Goal: Navigation & Orientation: Find specific page/section

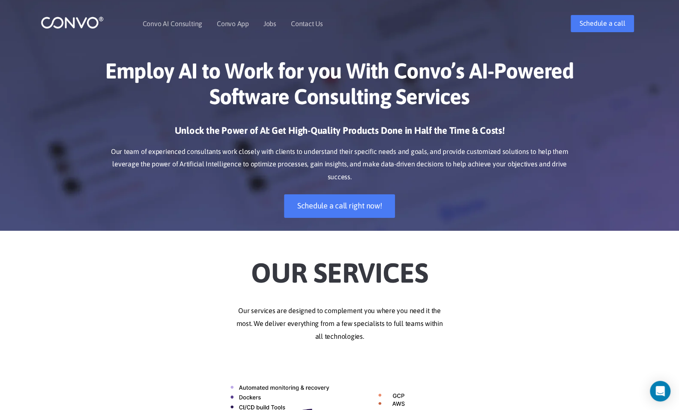
click at [111, 18] on div at bounding box center [85, 24] width 89 height 20
click at [80, 18] on img at bounding box center [72, 22] width 63 height 13
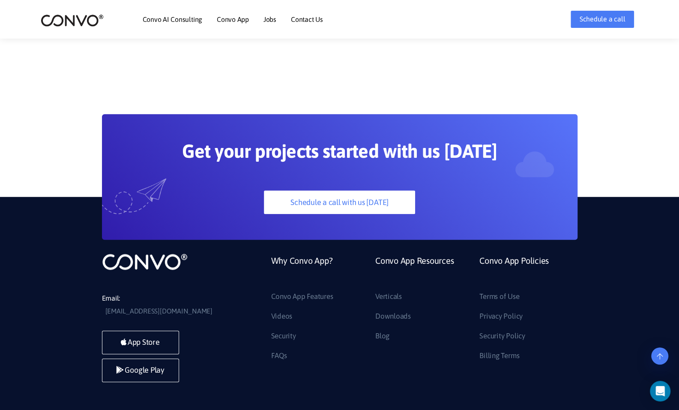
scroll to position [2298, 0]
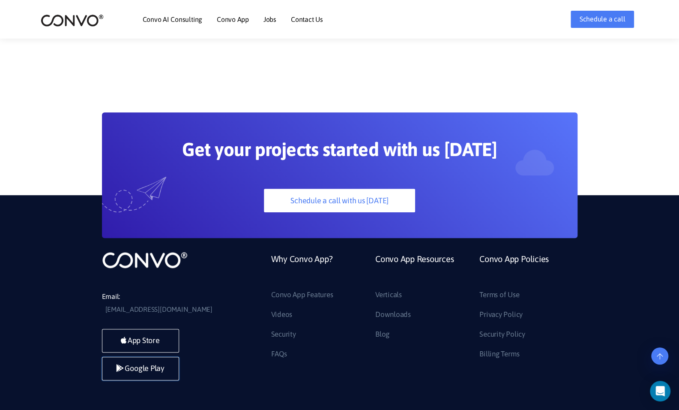
click at [157, 357] on link "Google Play" at bounding box center [140, 369] width 77 height 24
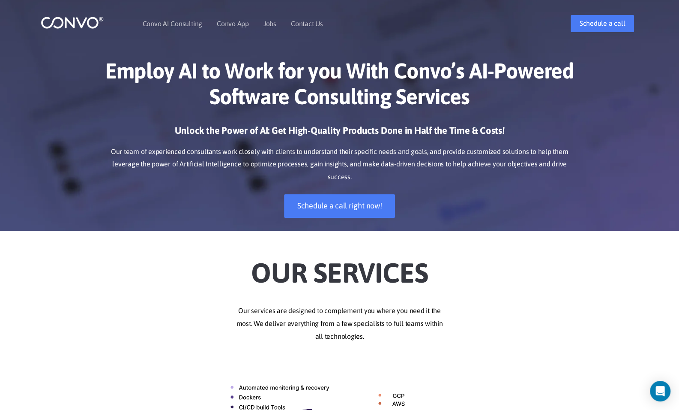
click at [532, 24] on div "Schedule a call" at bounding box center [544, 23] width 204 height 17
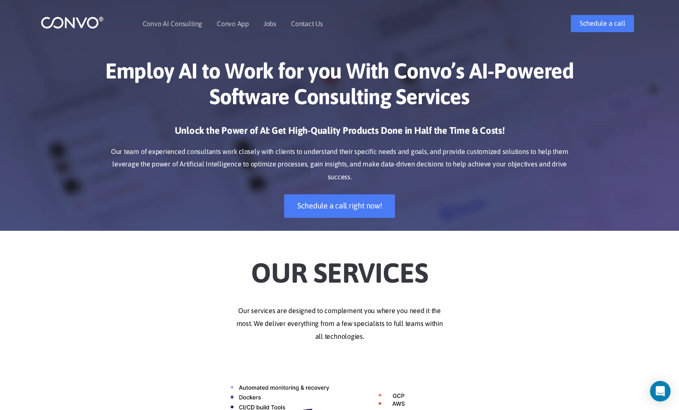
click at [532, 24] on div "Schedule a call" at bounding box center [544, 23] width 204 height 17
click at [96, 24] on img at bounding box center [72, 22] width 63 height 13
click at [676, 80] on div "Employ AI to Work for you With Convo’s AI-Powered Software Consulting Services …" at bounding box center [339, 138] width 679 height 186
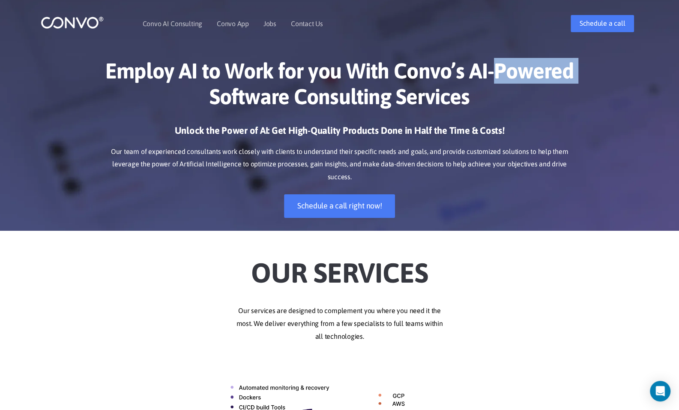
click at [676, 80] on div "Employ AI to Work for you With Convo’s AI-Powered Software Consulting Services …" at bounding box center [339, 138] width 679 height 186
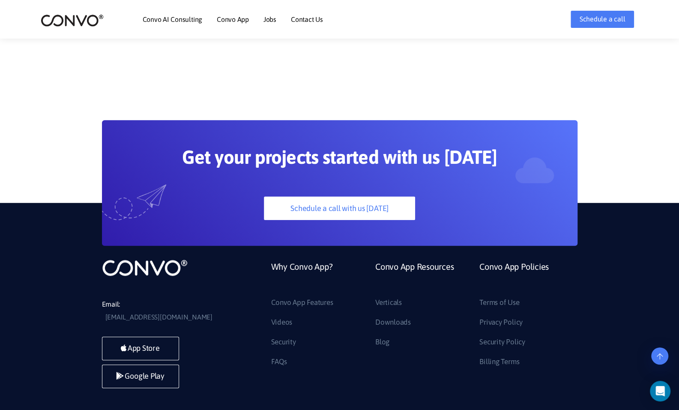
scroll to position [2323, 0]
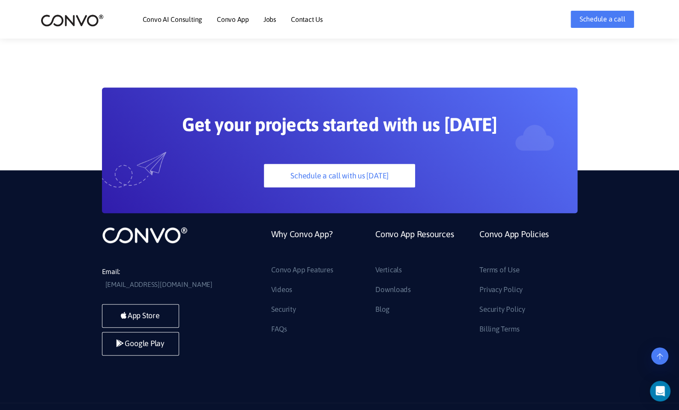
click at [324, 263] on link "Convo App Features" at bounding box center [302, 270] width 62 height 14
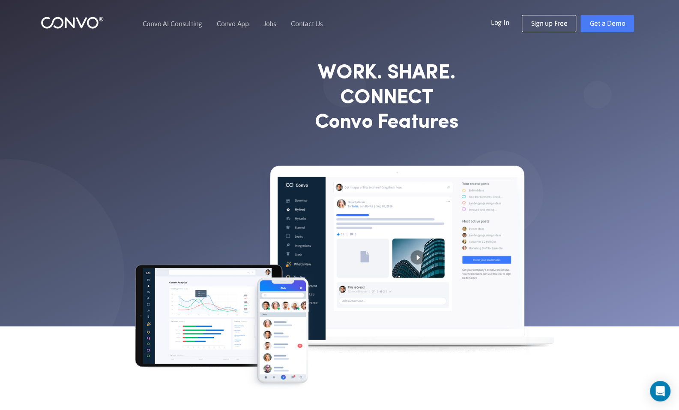
click at [499, 19] on link "Log In" at bounding box center [506, 22] width 31 height 14
